Goal: Information Seeking & Learning: Learn about a topic

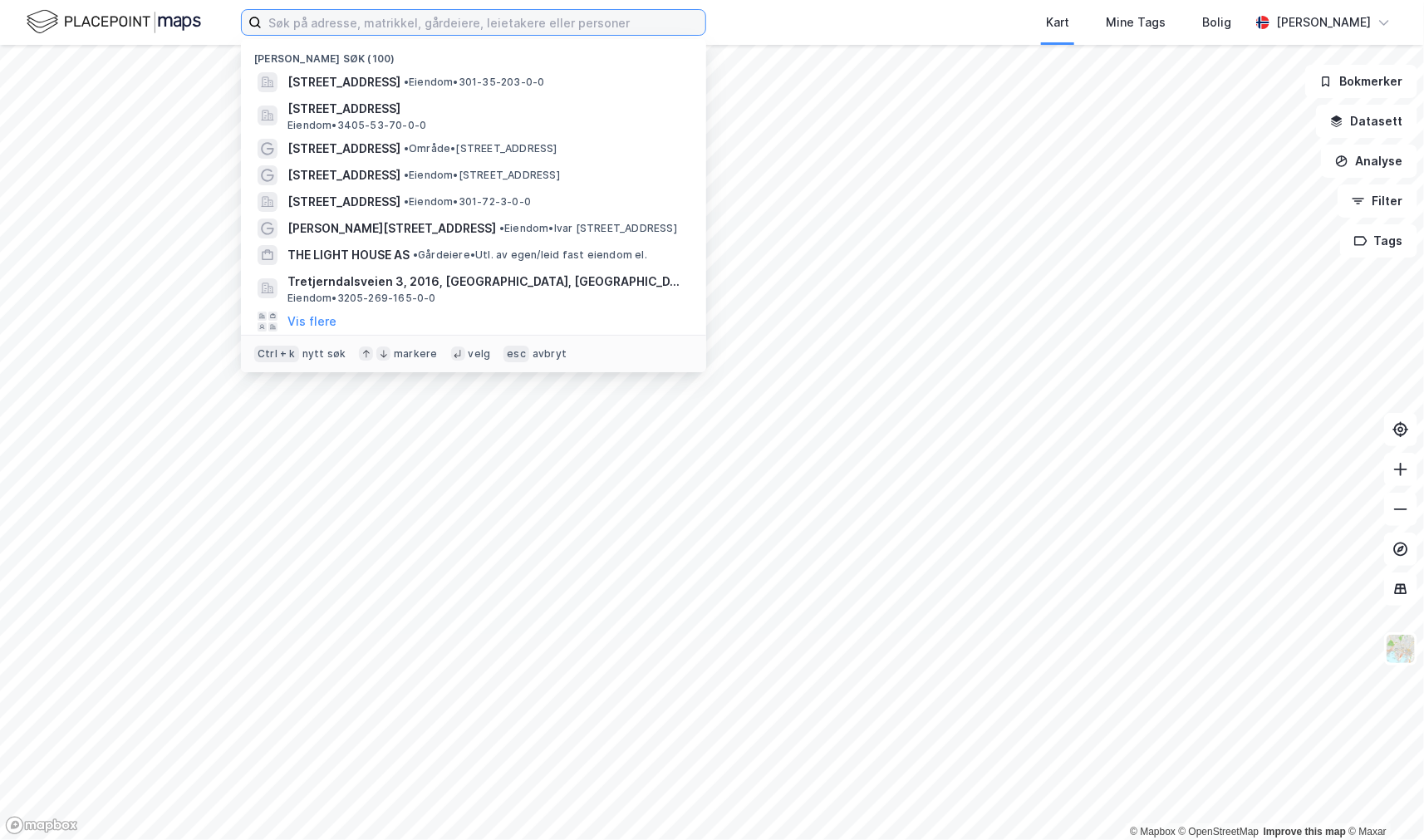
click at [282, 25] on input at bounding box center [483, 22] width 444 height 25
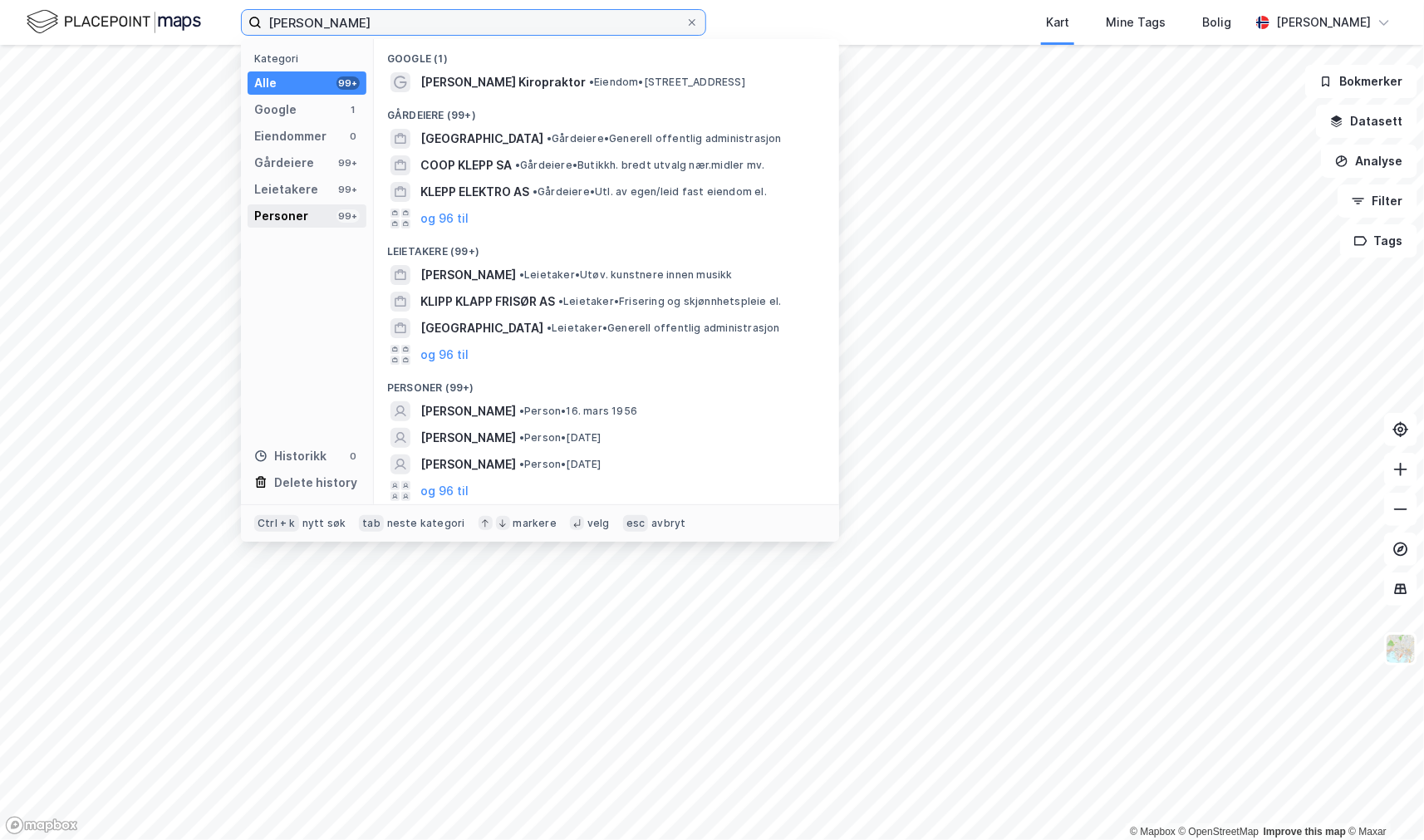
type input "terje klepp"
click at [272, 219] on div "Personer" at bounding box center [281, 216] width 54 height 20
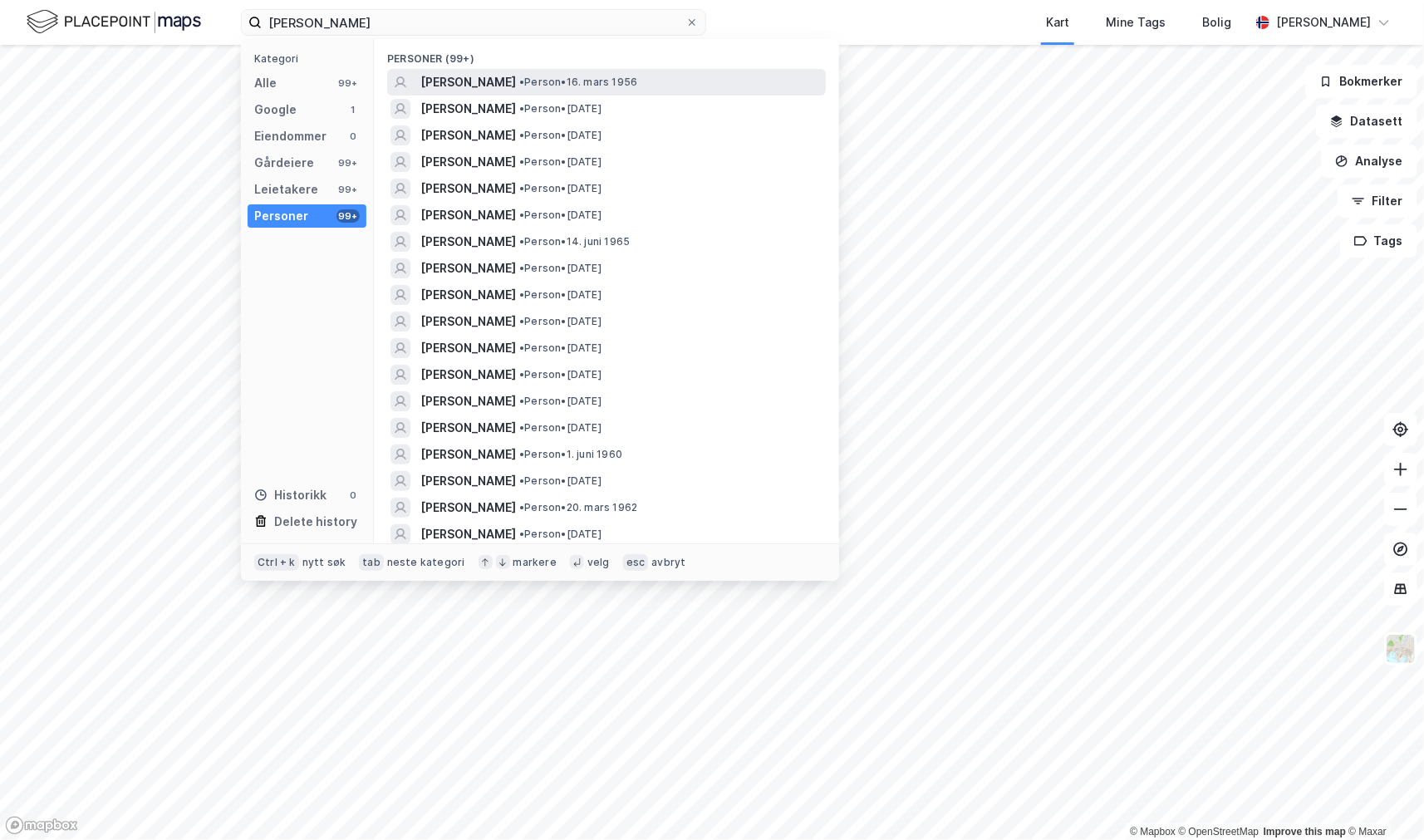
click at [459, 94] on div "TERJE KLEPP • Person • 16. mars 1956" at bounding box center [606, 82] width 439 height 27
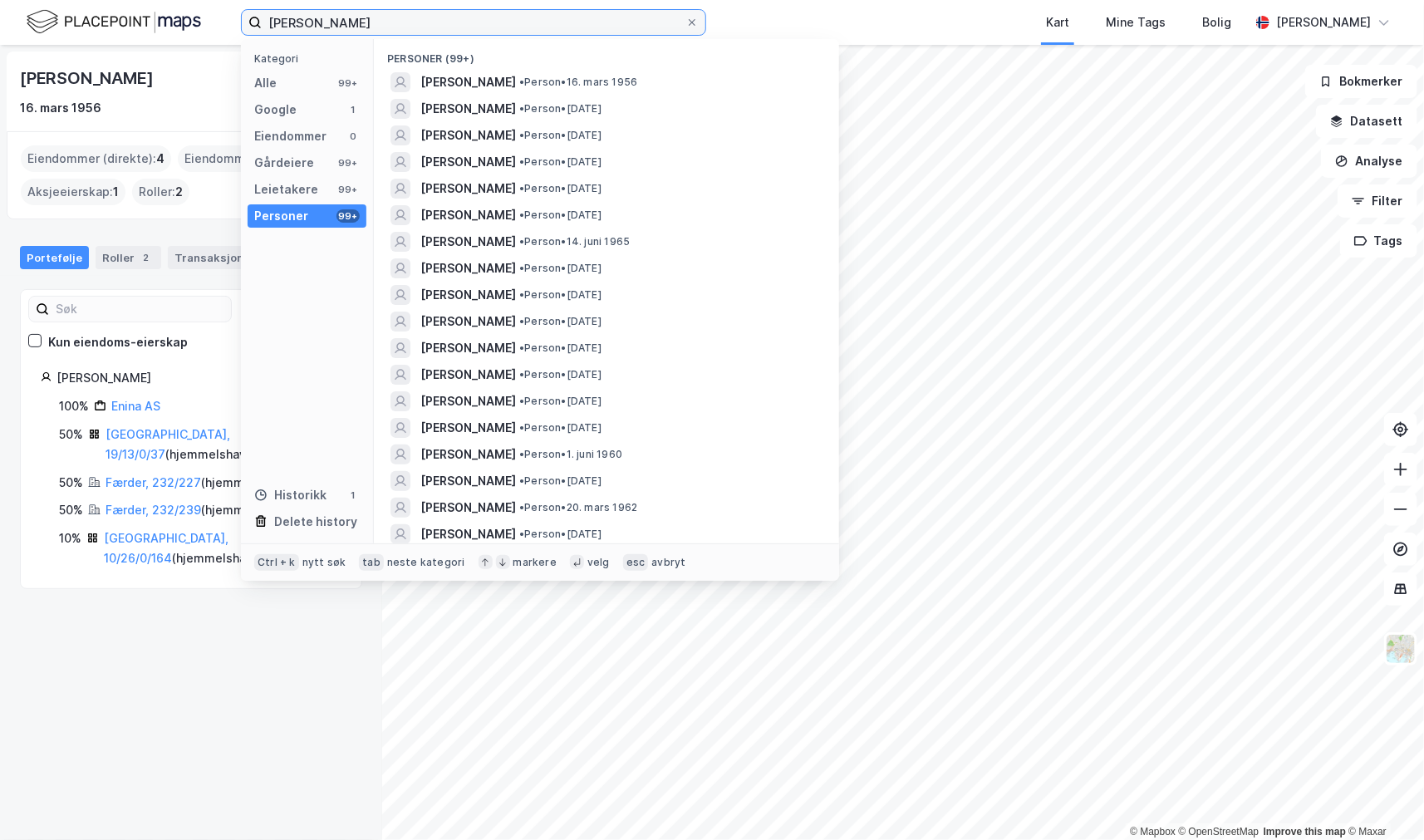
click at [374, 22] on input "terje klepp" at bounding box center [473, 22] width 424 height 25
click at [102, 702] on div "Terje Klepp 16. mars 1956 Eiendommer (direkte) : 4 Eiendommer (Indirekte) : 0 A…" at bounding box center [191, 442] width 382 height 795
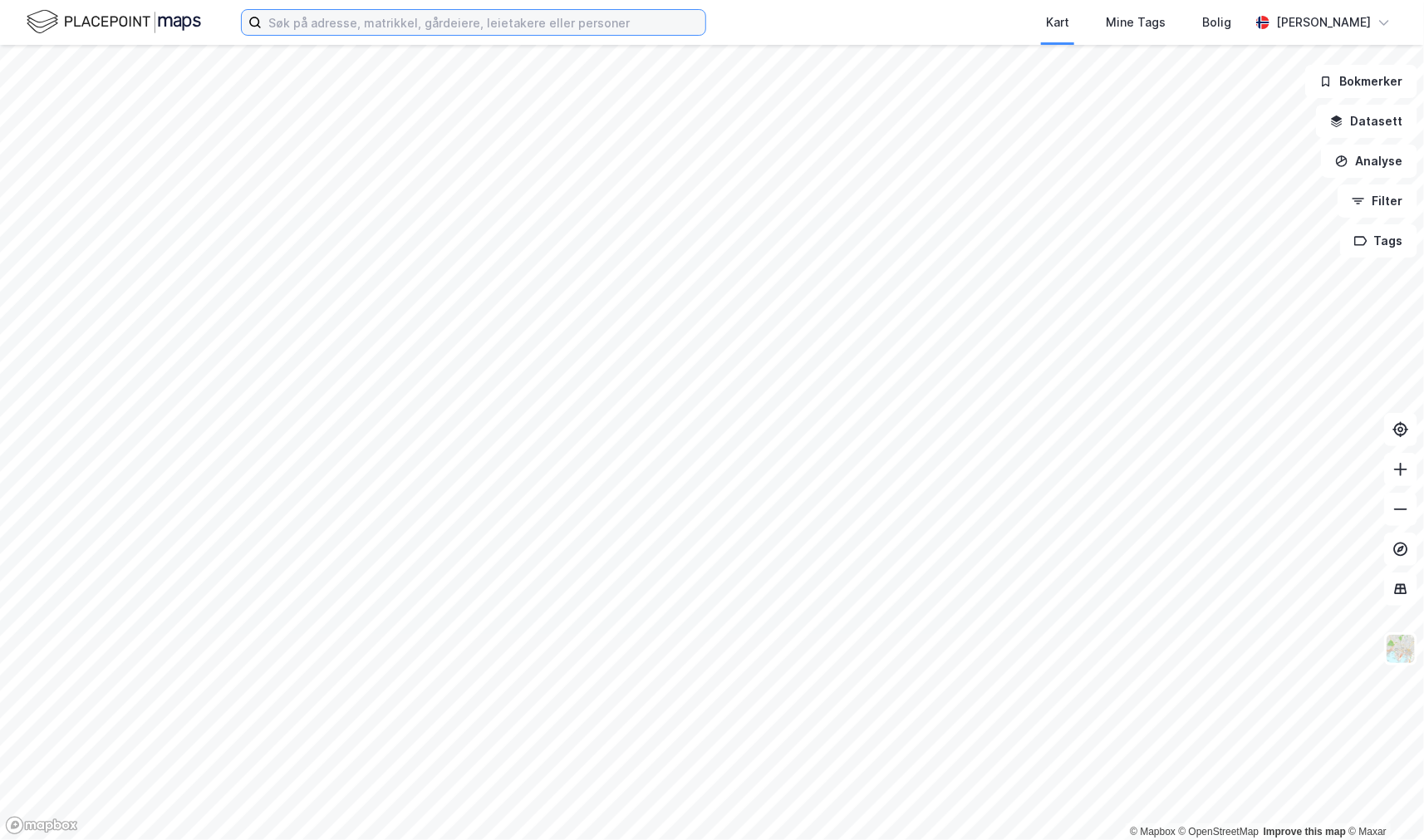
click at [353, 29] on input at bounding box center [483, 22] width 444 height 25
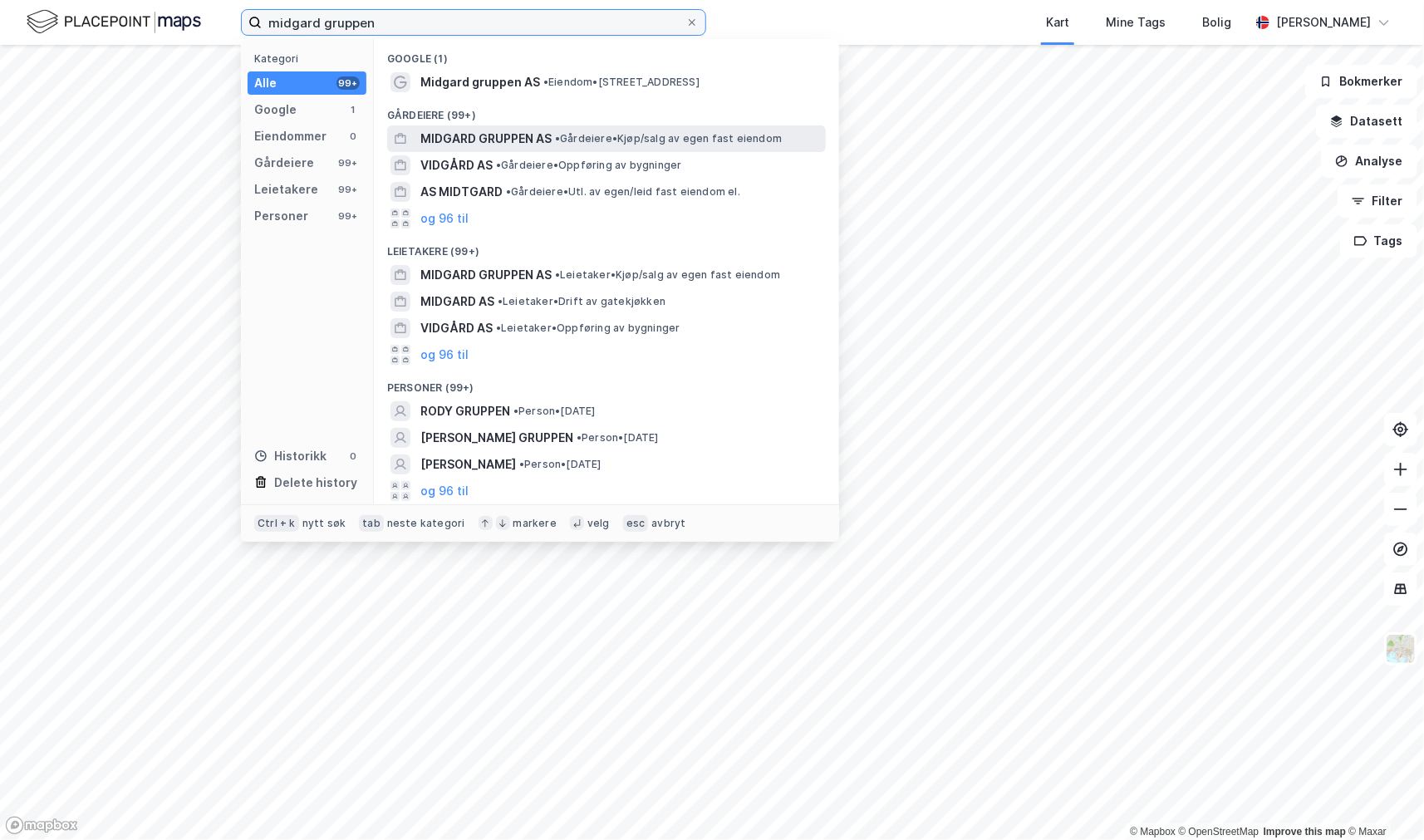
type input "midgard gruppen"
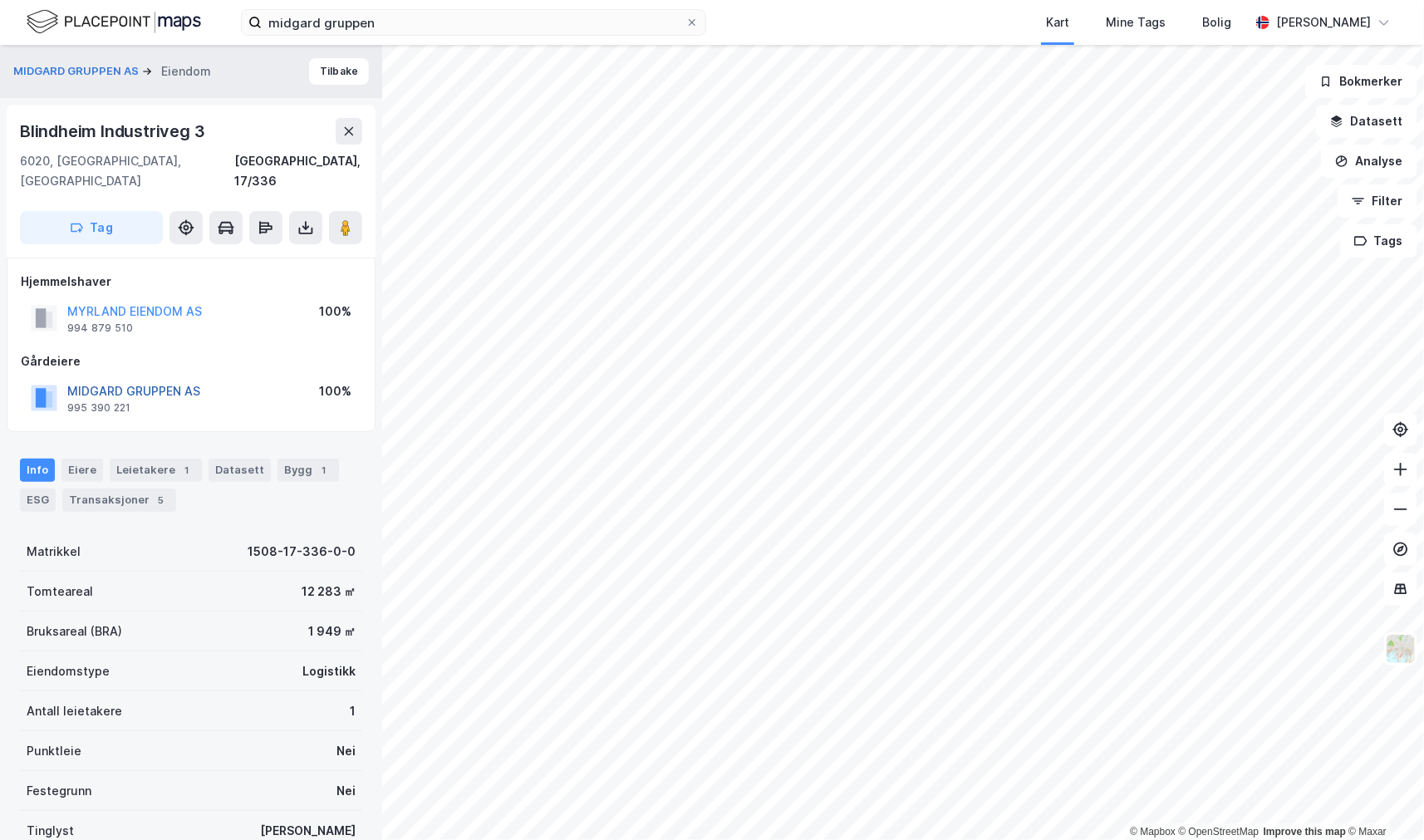
click at [0, 0] on button "MIDGARD GRUPPEN AS" at bounding box center [0, 0] width 0 height 0
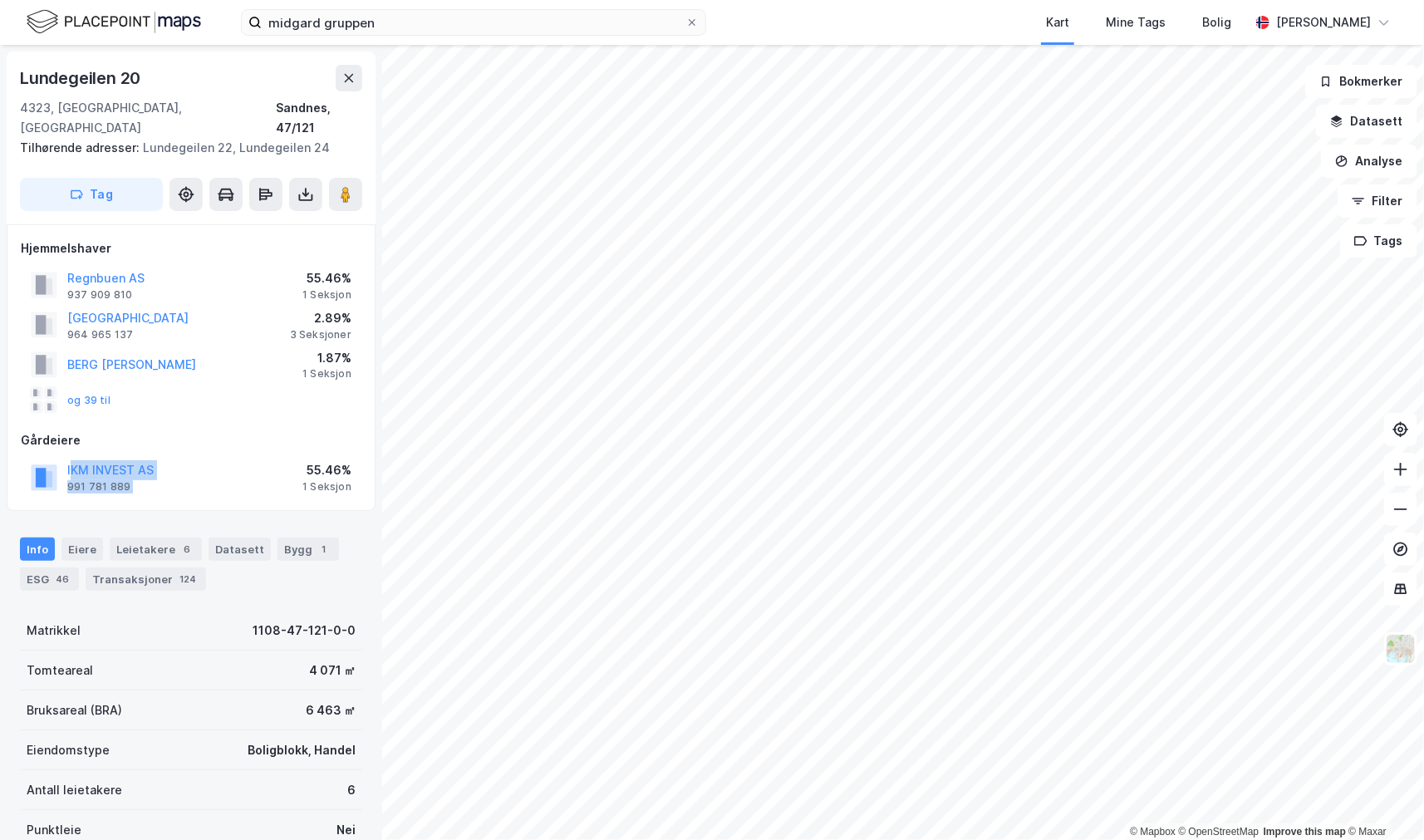
drag, startPoint x: 233, startPoint y: 452, endPoint x: 69, endPoint y: 439, distance: 164.5
click at [69, 457] on div "IKM INVEST AS 991 781 889 55.46% 1 Seksjon" at bounding box center [191, 477] width 341 height 40
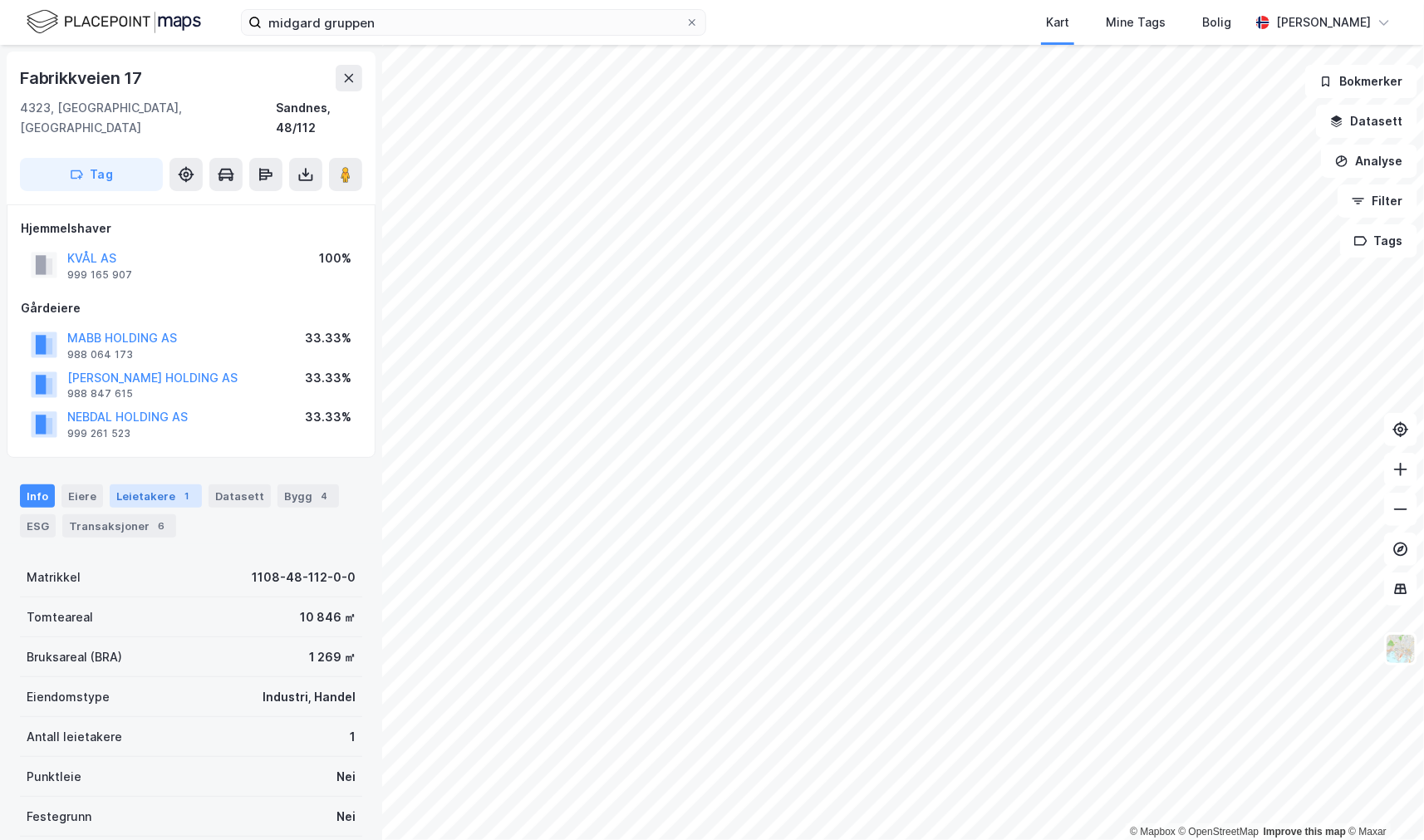
click at [157, 485] on div "Leietakere 1" at bounding box center [156, 496] width 92 height 23
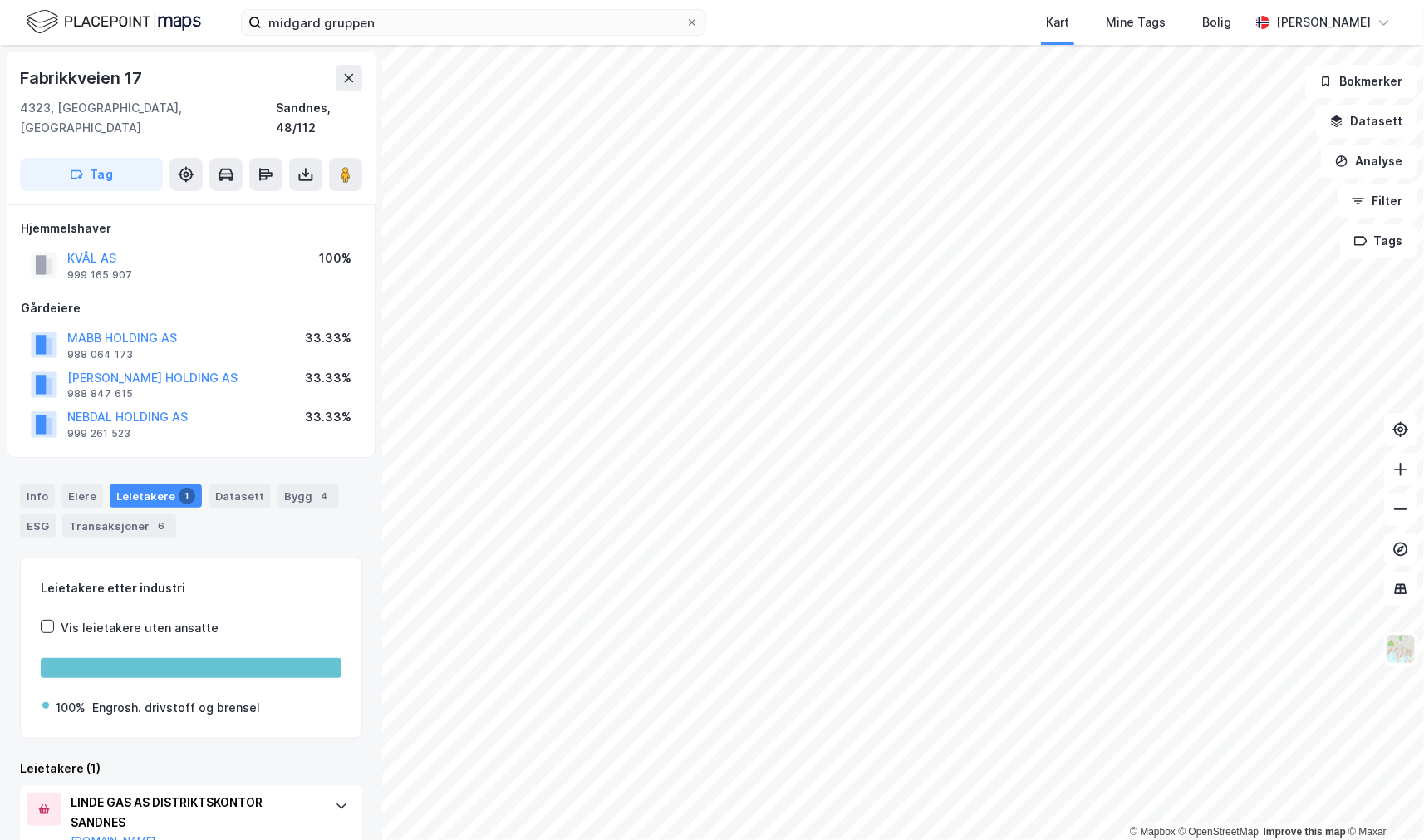
scroll to position [55, 0]
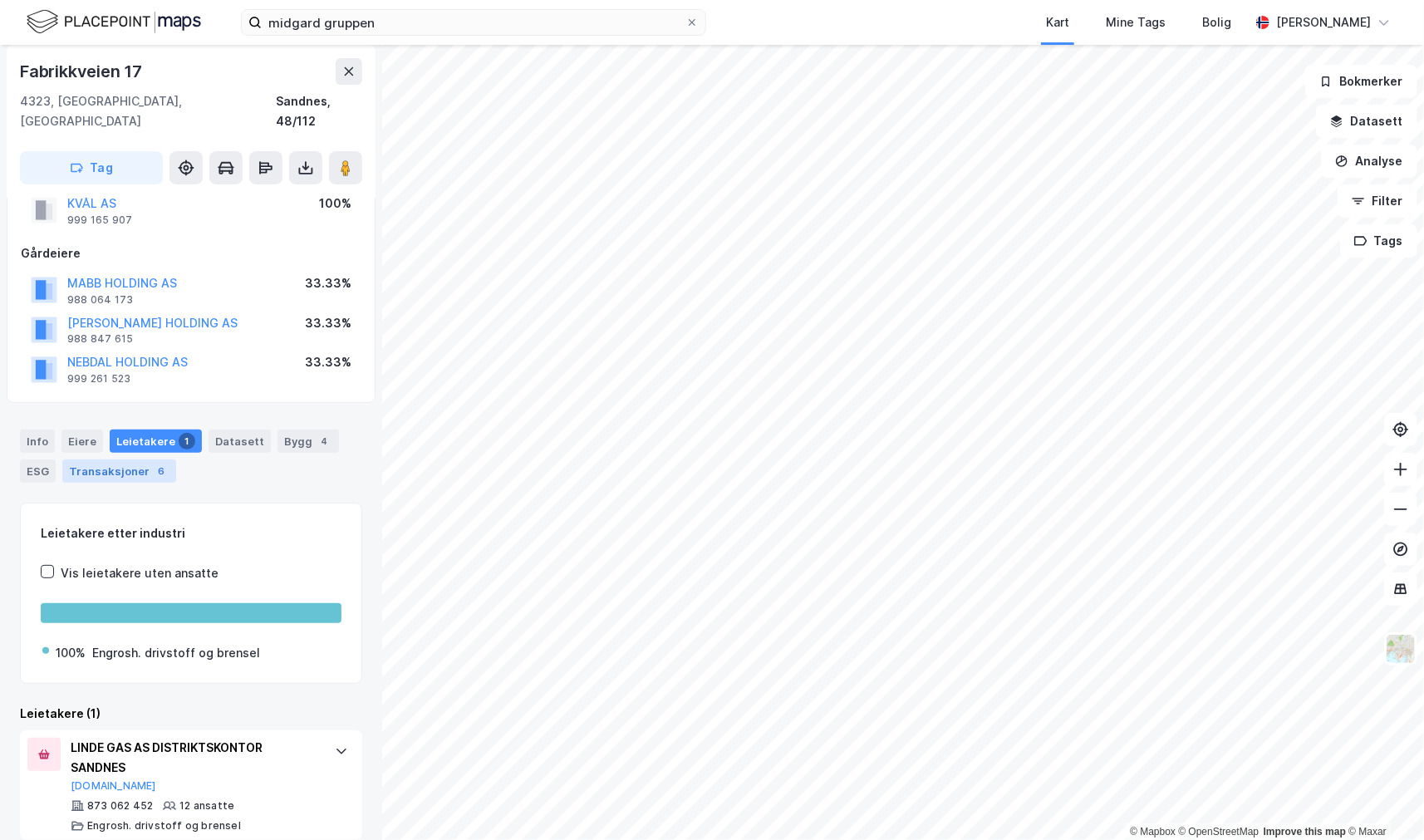
click at [88, 460] on div "Transaksjoner 6" at bounding box center [119, 471] width 114 height 23
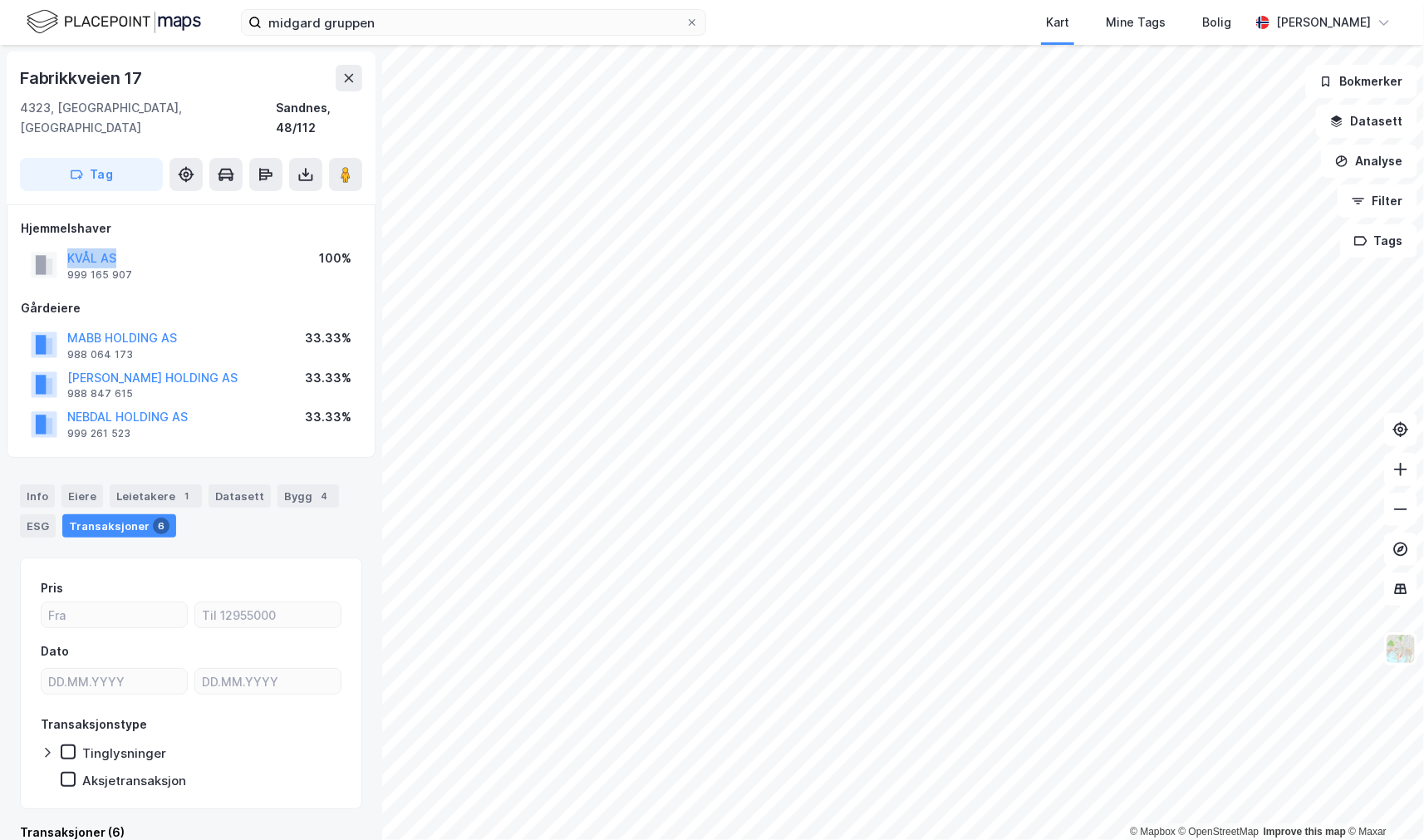
drag, startPoint x: 162, startPoint y: 230, endPoint x: 39, endPoint y: 242, distance: 123.6
click at [39, 245] on div "[PERSON_NAME] AS 999 165 907 100%" at bounding box center [191, 265] width 341 height 40
drag, startPoint x: 47, startPoint y: 242, endPoint x: 217, endPoint y: 325, distance: 189.2
click at [213, 325] on div "Hjemmelshaver [PERSON_NAME] AS 999 165 907 100% Gårdeiere MABB HOLDING AS 988 0…" at bounding box center [191, 331] width 341 height 225
drag, startPoint x: 177, startPoint y: 236, endPoint x: 55, endPoint y: 236, distance: 122.0
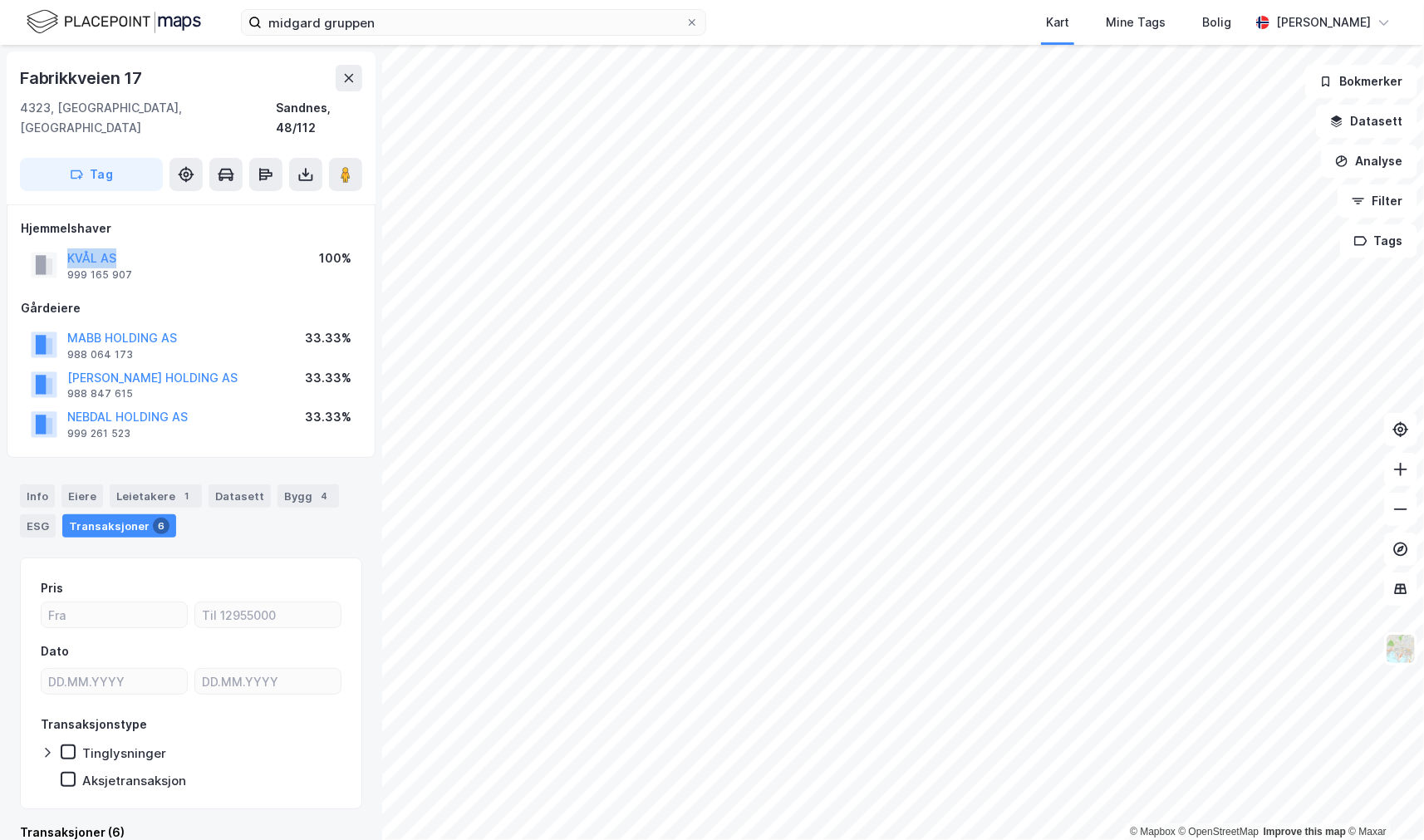
click at [55, 245] on div "[PERSON_NAME] AS 999 165 907 100%" at bounding box center [191, 265] width 341 height 40
